Goal: Information Seeking & Learning: Check status

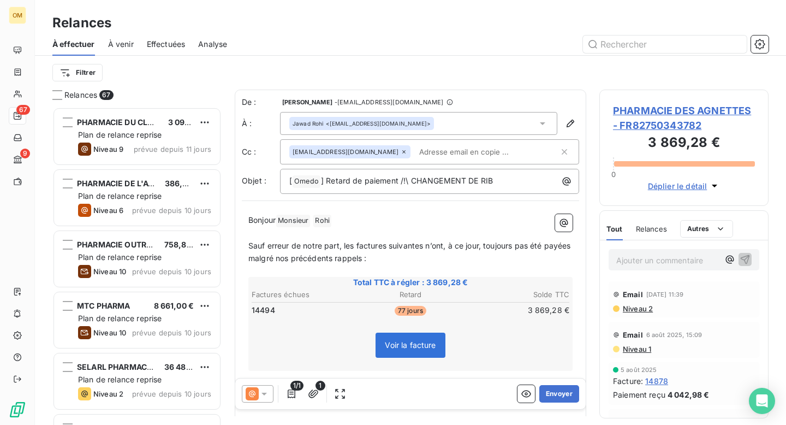
scroll to position [318, 169]
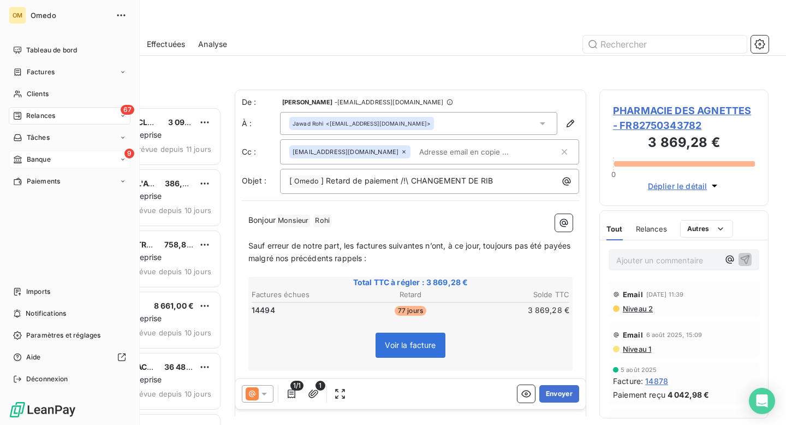
click at [40, 164] on div "9 Banque" at bounding box center [70, 159] width 122 height 17
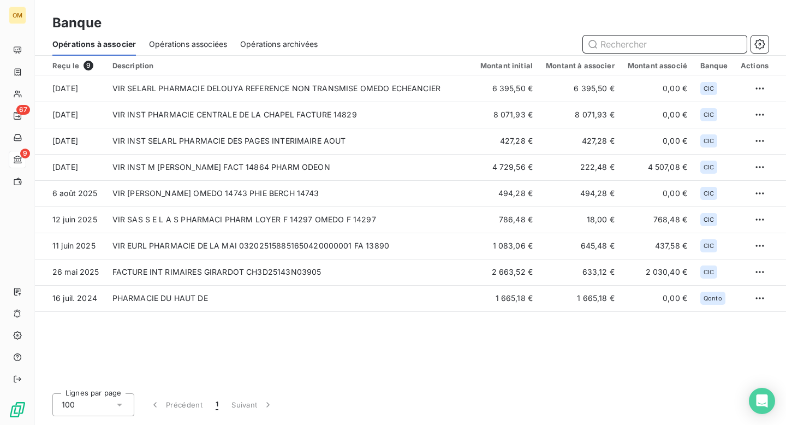
click at [612, 46] on input "text" at bounding box center [665, 43] width 164 height 17
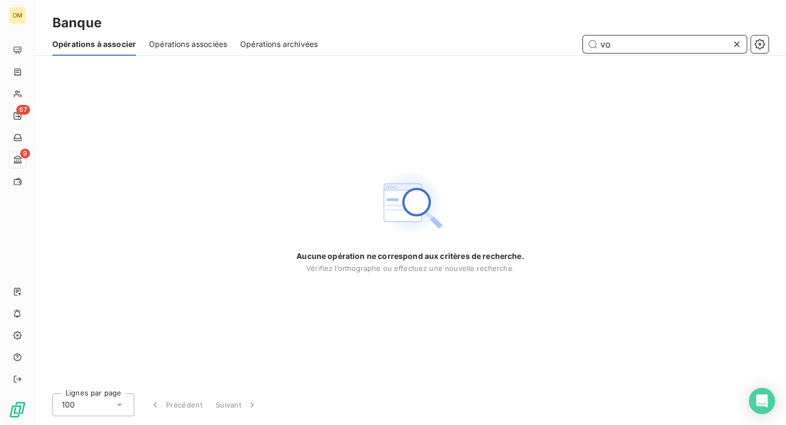
type input "v"
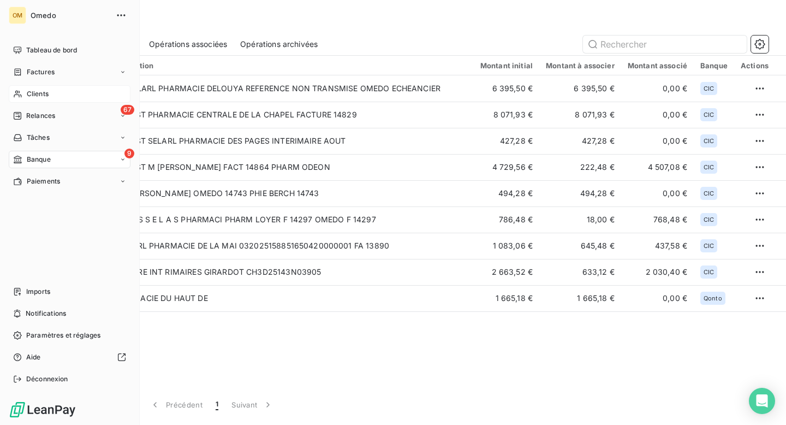
click at [44, 92] on span "Clients" at bounding box center [38, 94] width 22 height 10
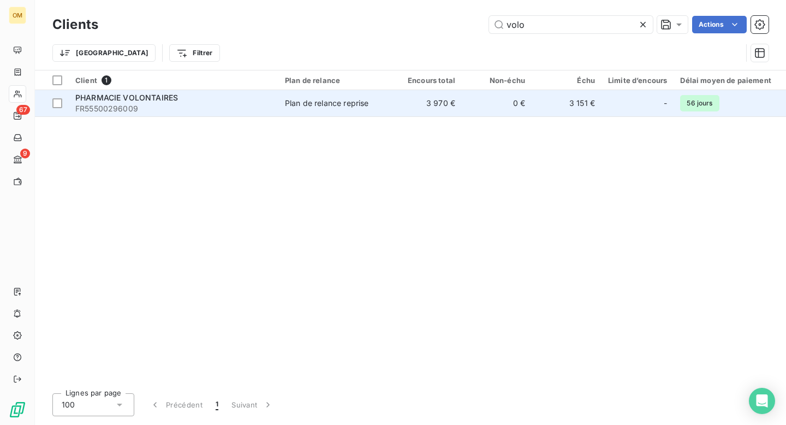
type input "volo"
click at [337, 109] on td "Plan de relance reprise" at bounding box center [334, 103] width 113 height 26
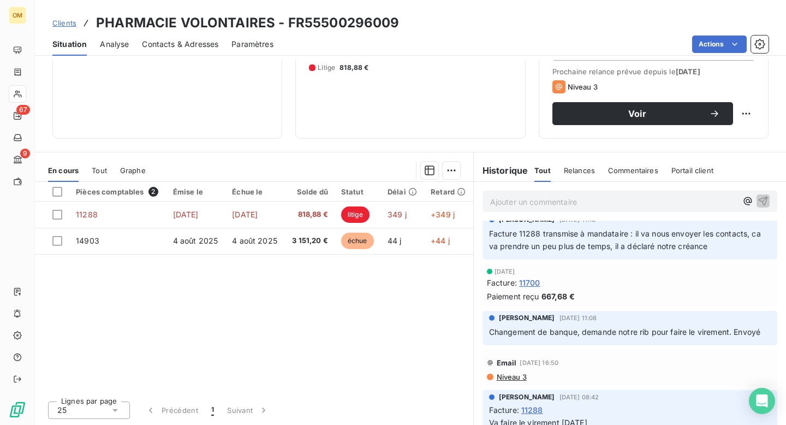
scroll to position [1519, 0]
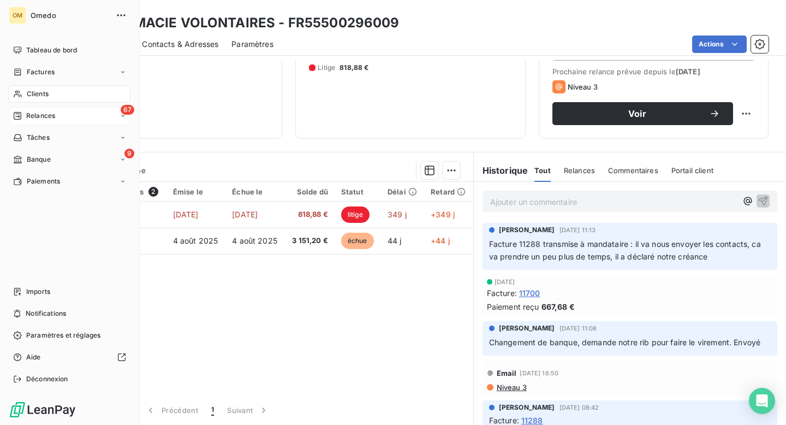
click at [34, 116] on span "Relances" at bounding box center [40, 116] width 29 height 10
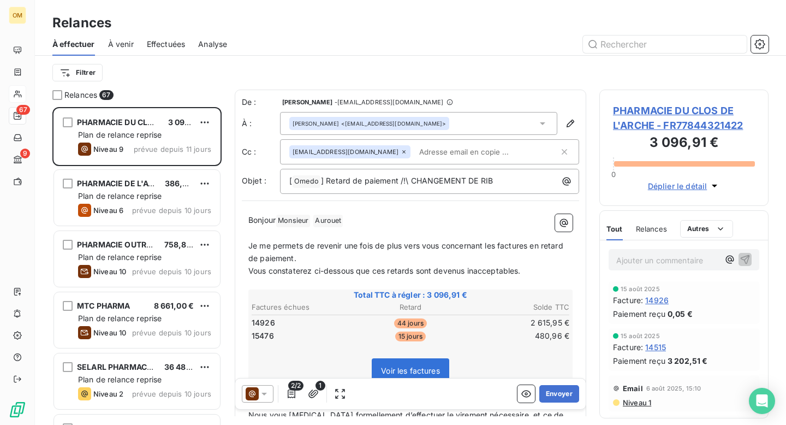
scroll to position [318, 169]
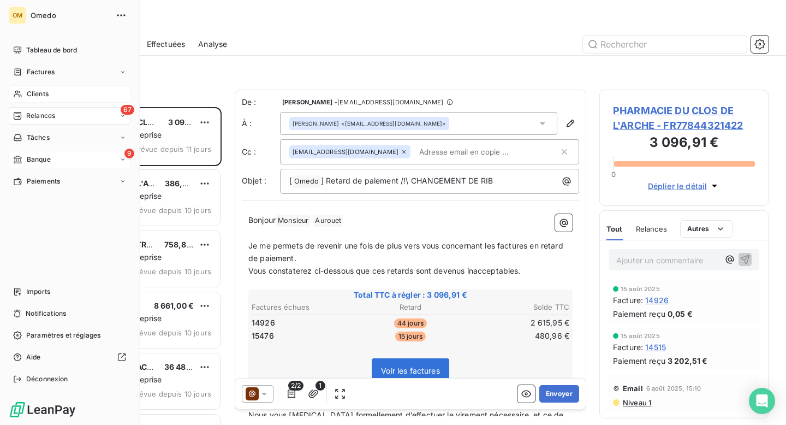
click at [34, 160] on span "Banque" at bounding box center [39, 159] width 24 height 10
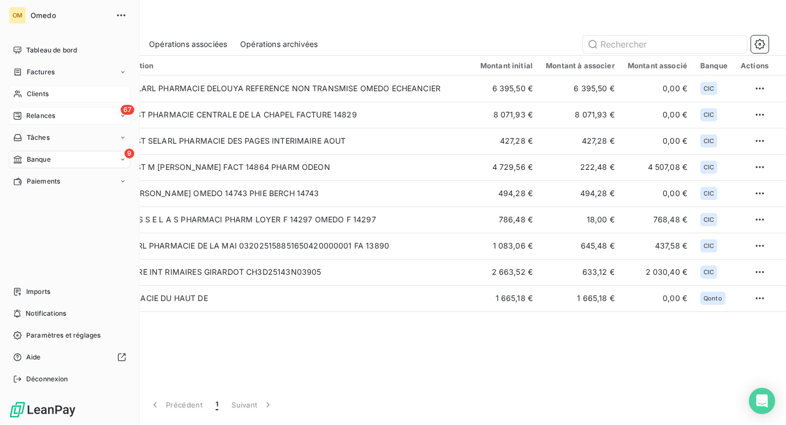
click at [33, 112] on span "Relances" at bounding box center [40, 116] width 29 height 10
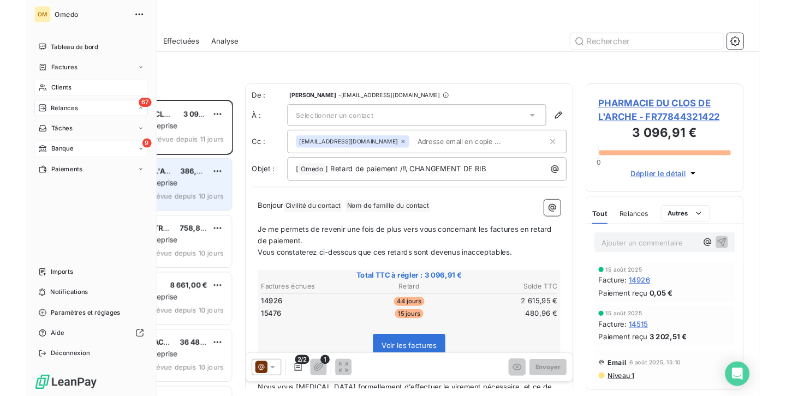
scroll to position [318, 169]
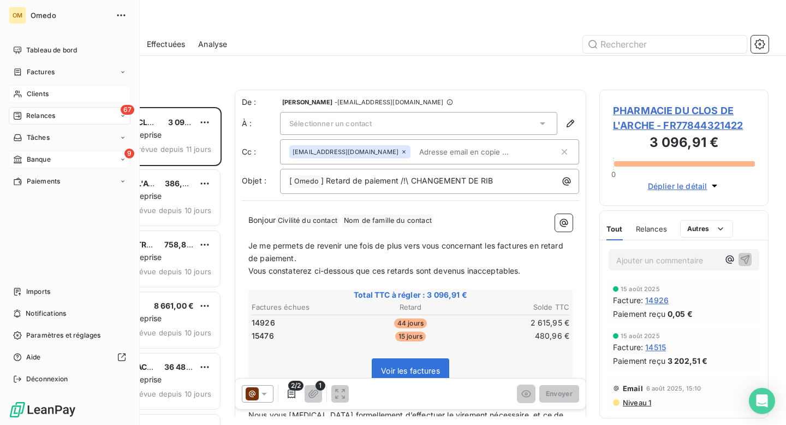
click at [36, 161] on span "Banque" at bounding box center [39, 159] width 24 height 10
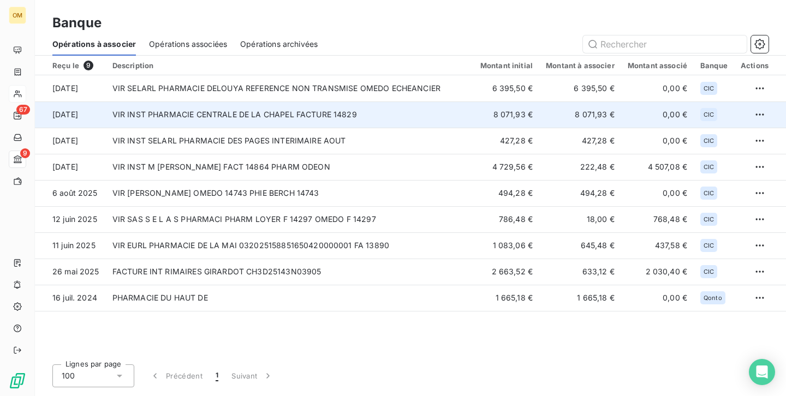
click at [375, 118] on td "VIR INST PHARMACIE CENTRALE DE LA CHAPEL FACTURE 14829" at bounding box center [290, 114] width 368 height 26
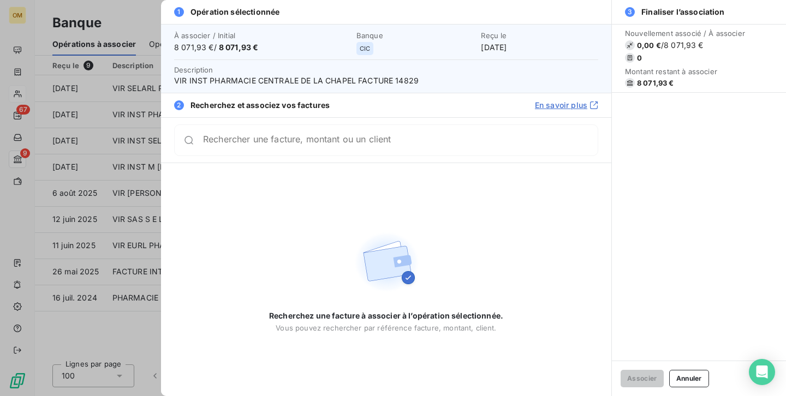
click at [241, 139] on input "Rechercher une facture, montant ou un client" at bounding box center [400, 140] width 395 height 11
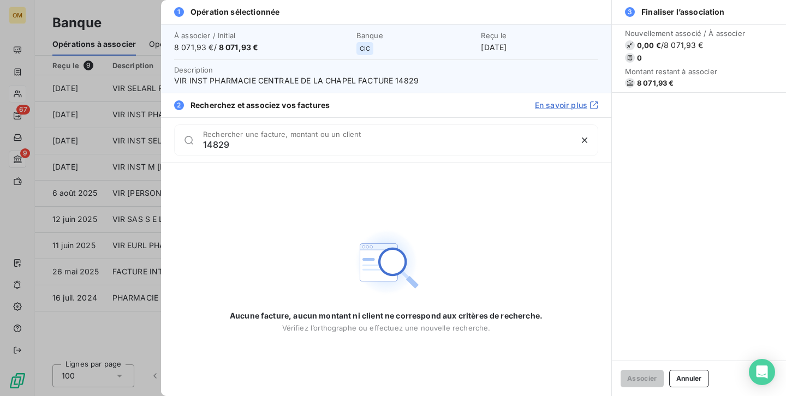
type input "14829"
click at [123, 19] on div at bounding box center [393, 198] width 786 height 396
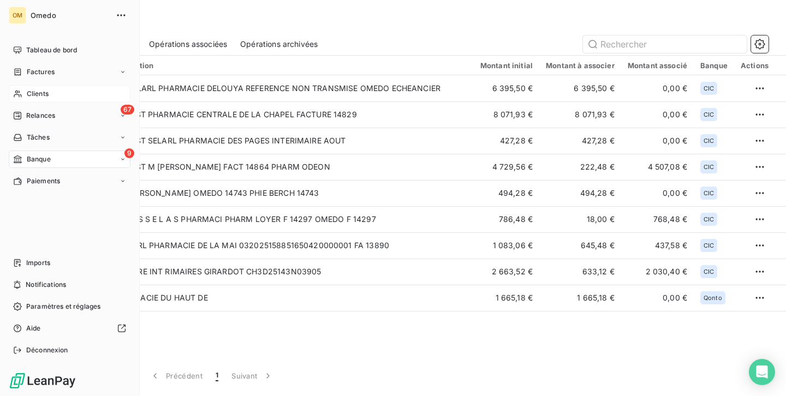
click at [34, 92] on span "Clients" at bounding box center [38, 94] width 22 height 10
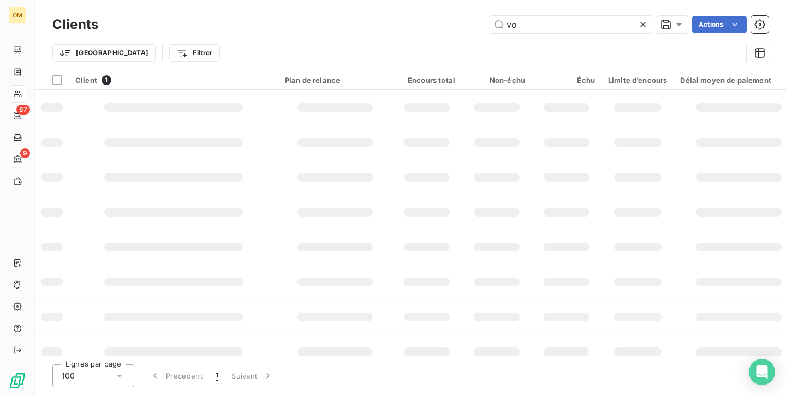
type input "v"
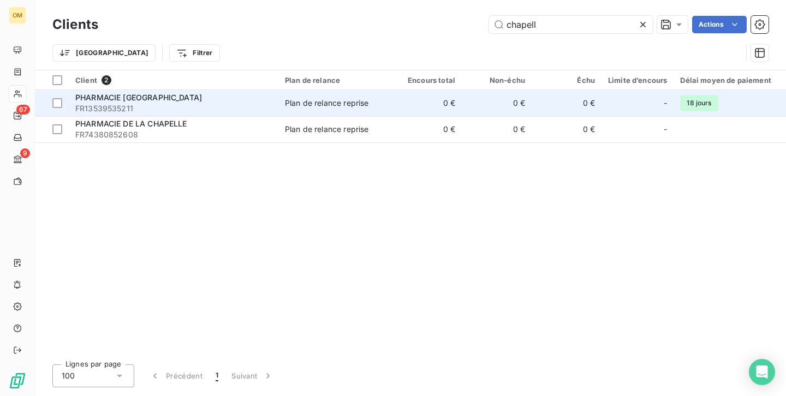
type input "chapell"
click at [402, 109] on td "0 €" at bounding box center [427, 103] width 70 height 26
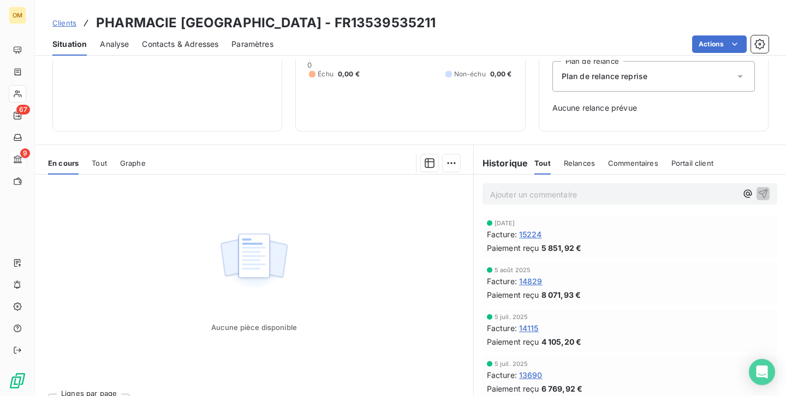
scroll to position [122, 0]
click at [534, 279] on span "14829" at bounding box center [530, 279] width 23 height 11
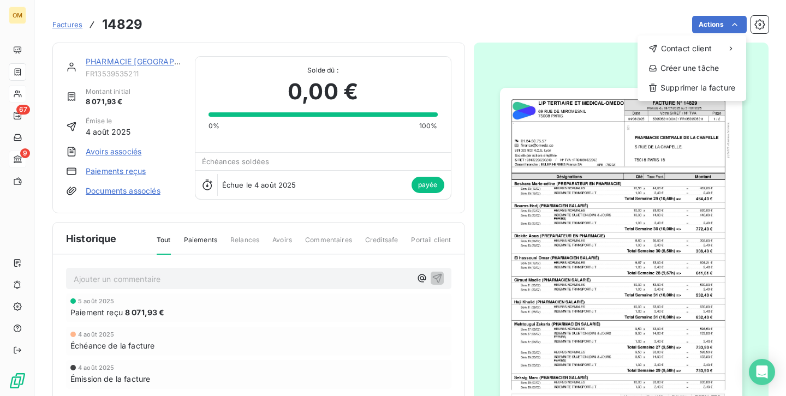
click at [758, 26] on html "OM 67 9 Factures 14829 Actions Contact client Créer une tâche Supprimer la fact…" at bounding box center [393, 198] width 786 height 396
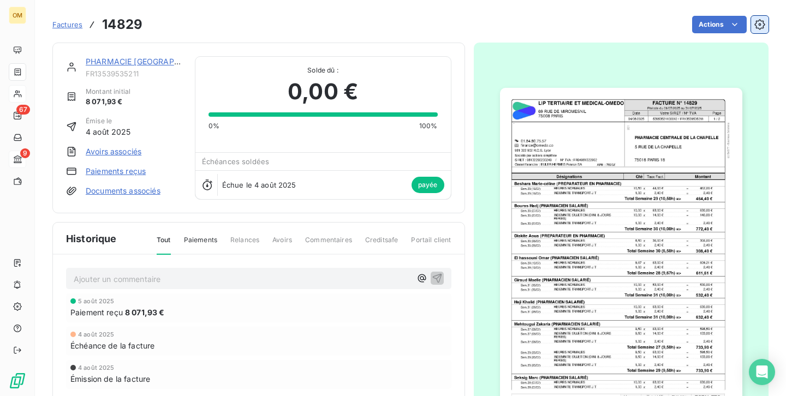
click at [758, 26] on icon "button" at bounding box center [759, 24] width 11 height 11
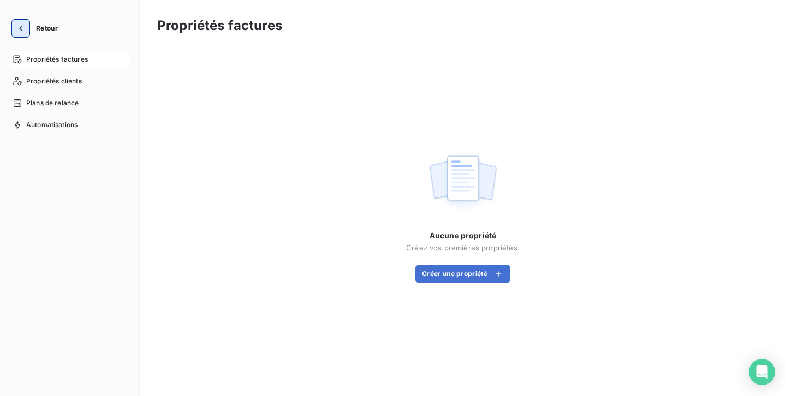
click at [23, 29] on icon "button" at bounding box center [20, 28] width 11 height 11
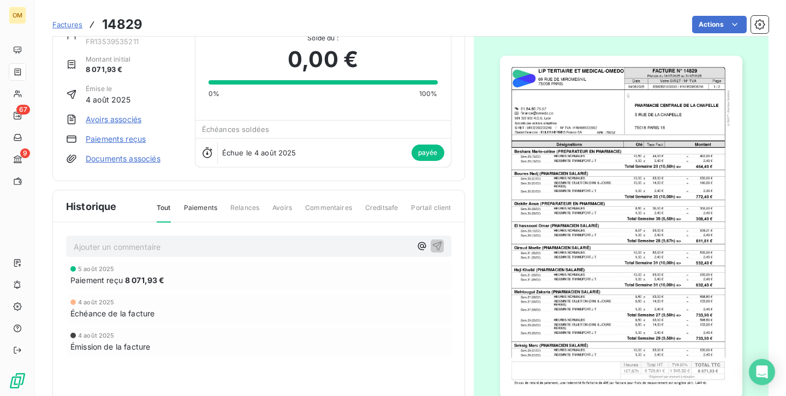
scroll to position [55, 0]
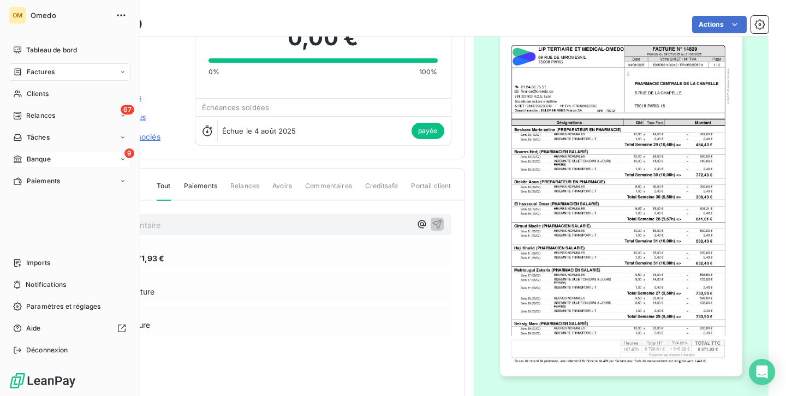
click at [34, 157] on span "Banque" at bounding box center [39, 159] width 24 height 10
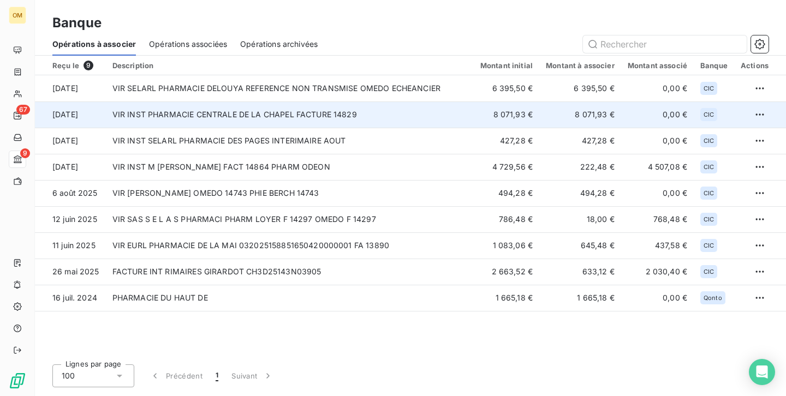
click at [247, 111] on td "VIR INST PHARMACIE CENTRALE DE LA CHAPEL FACTURE 14829" at bounding box center [290, 114] width 368 height 26
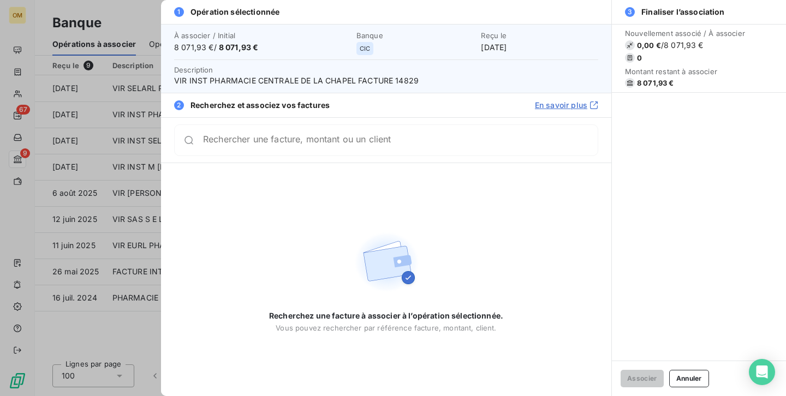
click at [116, 20] on div at bounding box center [393, 198] width 786 height 396
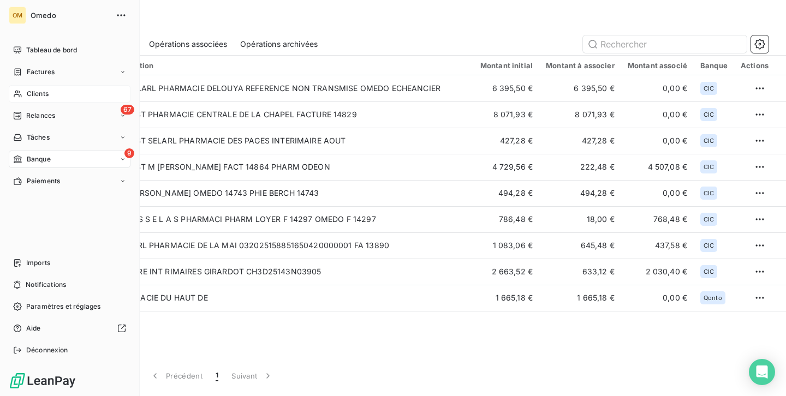
click at [33, 92] on span "Clients" at bounding box center [38, 94] width 22 height 10
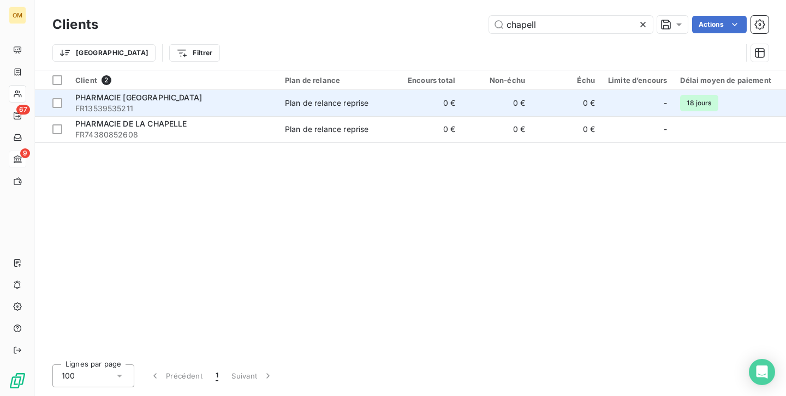
click at [253, 98] on div "PHARMACIE [GEOGRAPHIC_DATA]" at bounding box center [173, 97] width 196 height 11
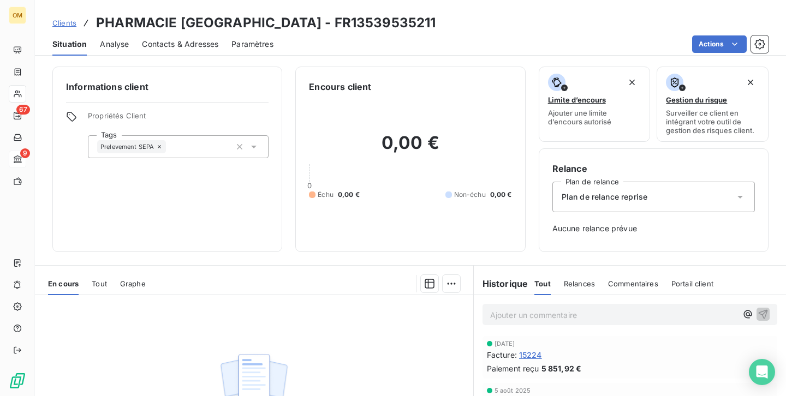
click at [241, 41] on span "Paramètres" at bounding box center [252, 44] width 42 height 11
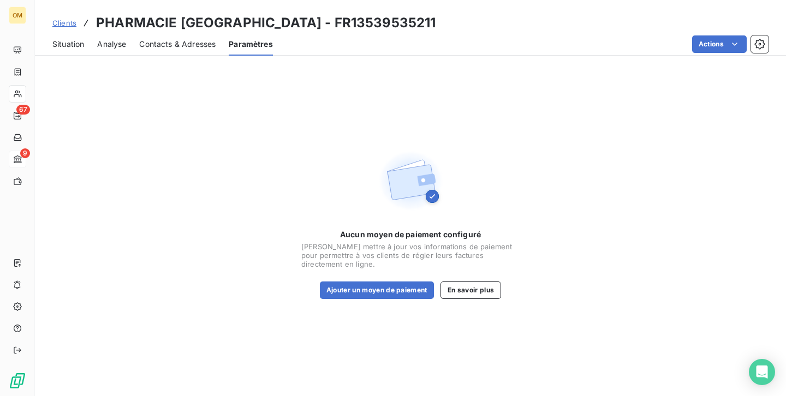
click at [63, 41] on span "Situation" at bounding box center [68, 44] width 32 height 11
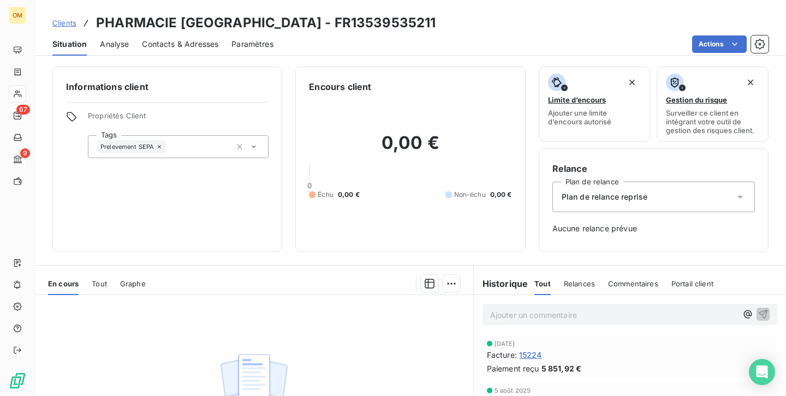
click at [138, 280] on span "Graphe" at bounding box center [133, 283] width 26 height 9
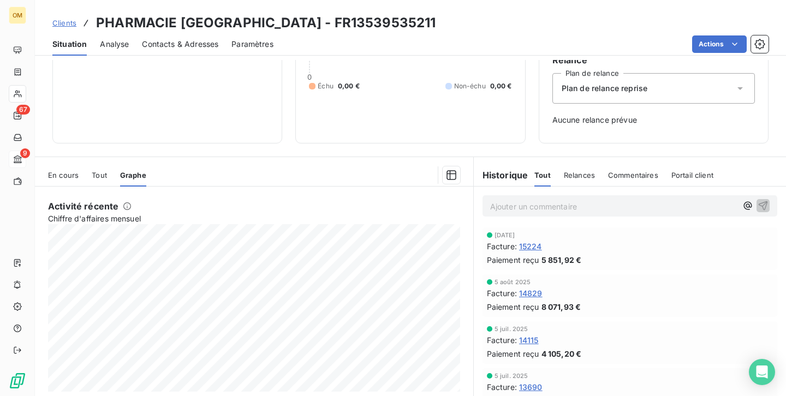
scroll to position [110, 0]
click at [95, 174] on span "Tout" at bounding box center [99, 173] width 15 height 9
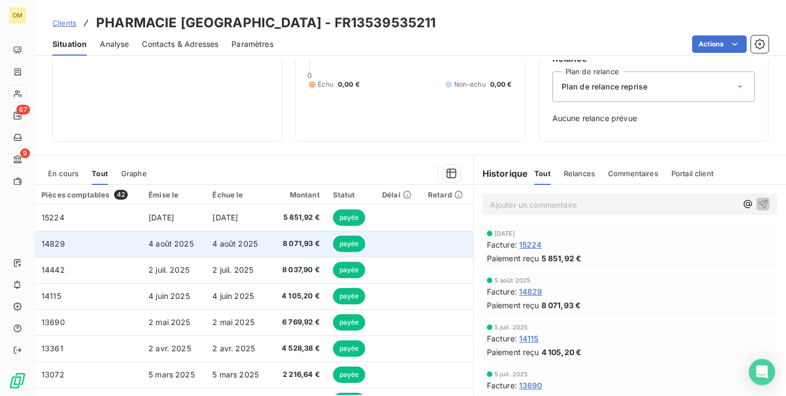
click at [345, 247] on span "payée" at bounding box center [349, 244] width 33 height 16
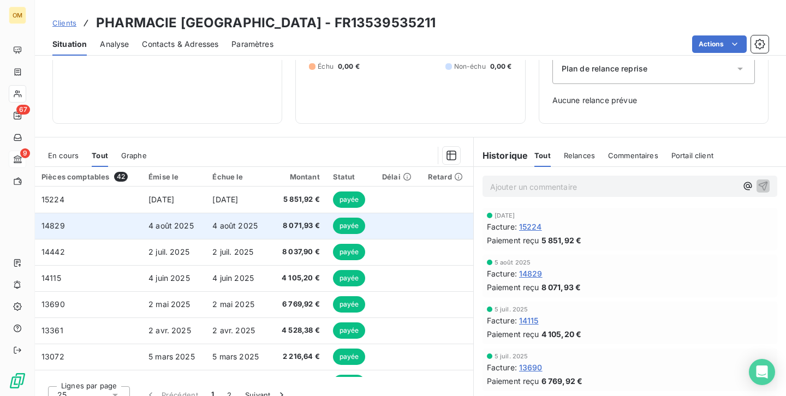
scroll to position [129, 0]
click at [178, 221] on span "4 août 2025" at bounding box center [170, 224] width 45 height 9
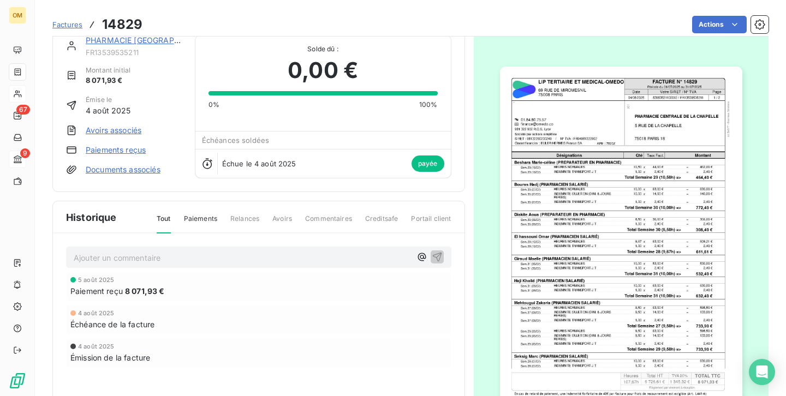
scroll to position [17, 0]
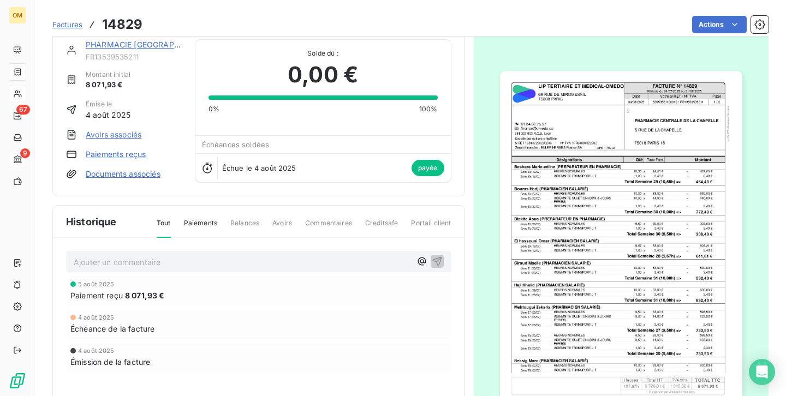
click at [246, 223] on span "Relances" at bounding box center [244, 227] width 29 height 19
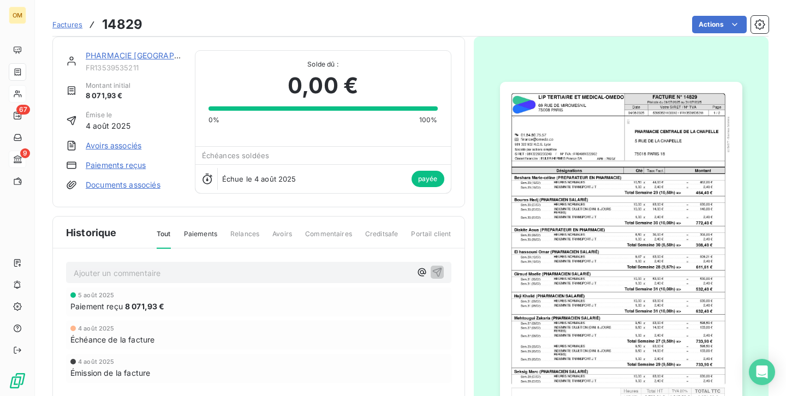
scroll to position [0, 0]
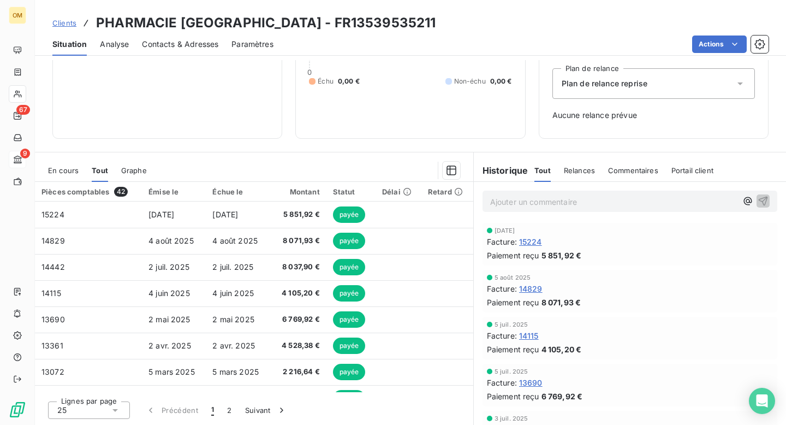
scroll to position [113, 0]
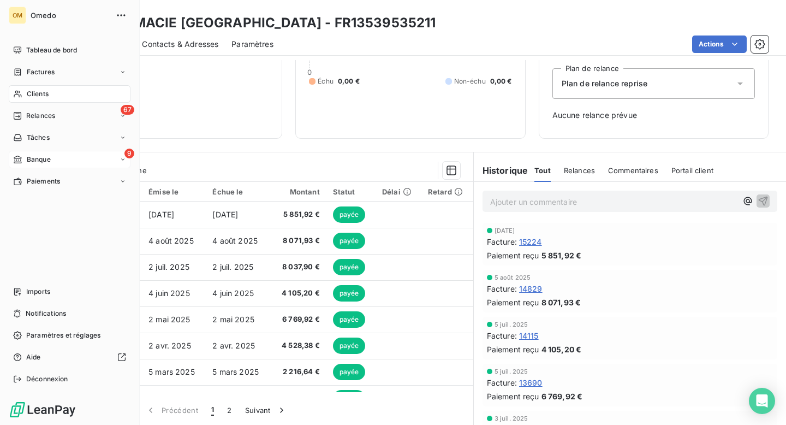
click at [40, 161] on span "Banque" at bounding box center [39, 159] width 24 height 10
